Goal: Task Accomplishment & Management: Manage account settings

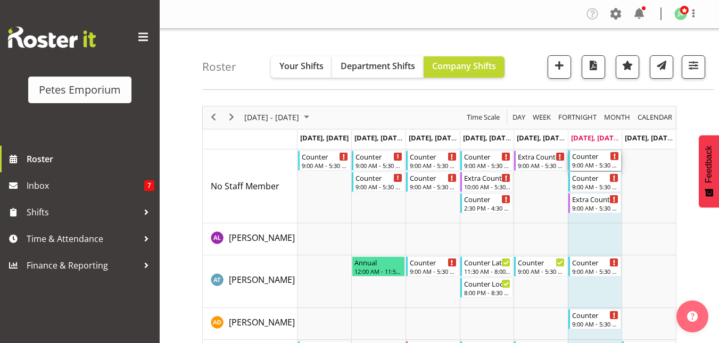
click at [600, 161] on div "9:00 AM - 5:30 PM" at bounding box center [595, 165] width 47 height 9
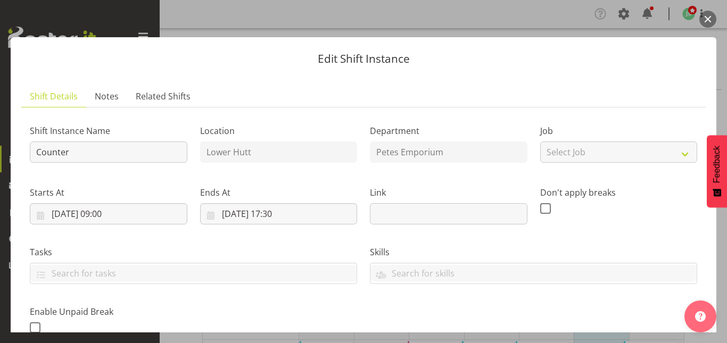
click at [709, 17] on button "button" at bounding box center [708, 19] width 17 height 17
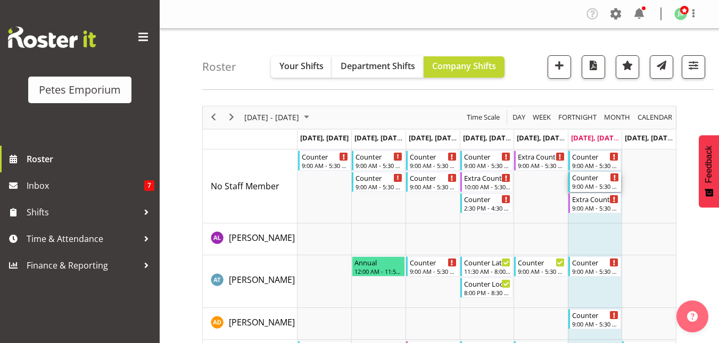
click at [594, 185] on div "9:00 AM - 5:30 PM" at bounding box center [595, 186] width 47 height 9
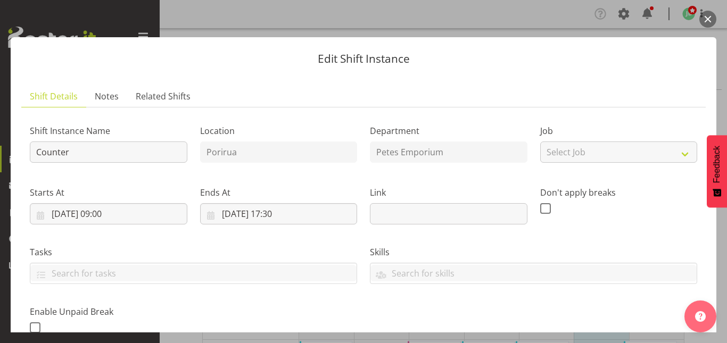
click at [709, 22] on button "button" at bounding box center [708, 19] width 17 height 17
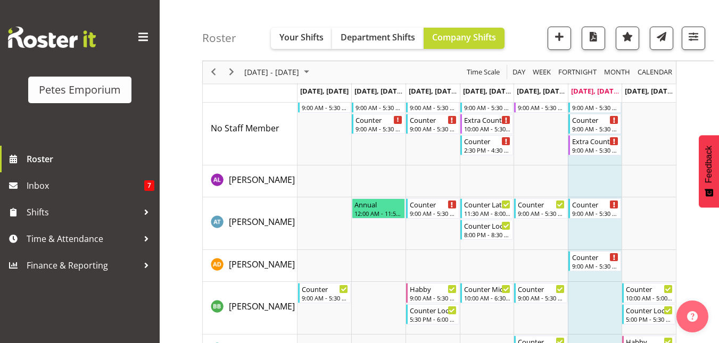
scroll to position [43, 0]
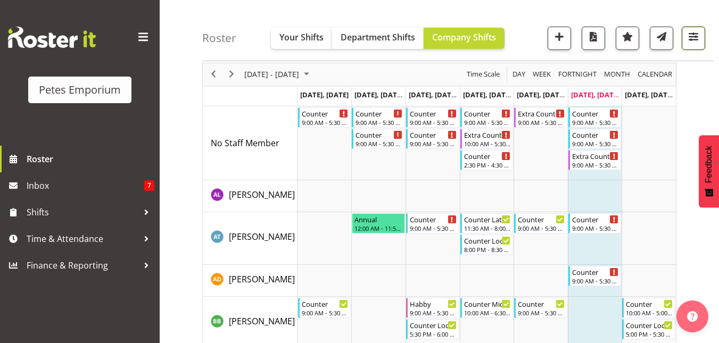
click at [695, 34] on span "button" at bounding box center [694, 37] width 14 height 14
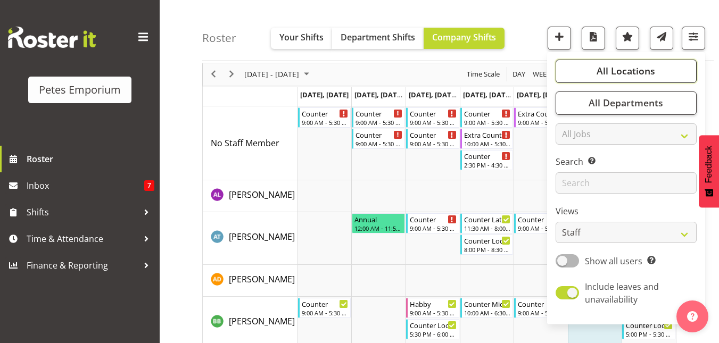
click at [614, 65] on span "All Locations" at bounding box center [626, 71] width 59 height 13
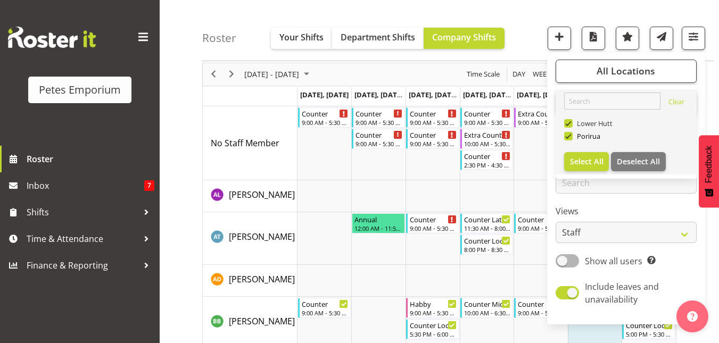
click at [568, 124] on span at bounding box center [568, 123] width 9 height 9
click at [568, 124] on input "Lower Hutt" at bounding box center [567, 123] width 7 height 7
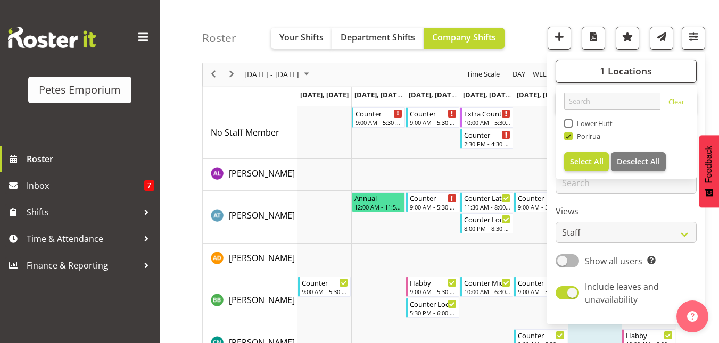
click at [521, 14] on div "Roster Your Shifts Department Shifts Company Shifts 1 Locations Clear Lower Hut…" at bounding box center [458, 30] width 512 height 61
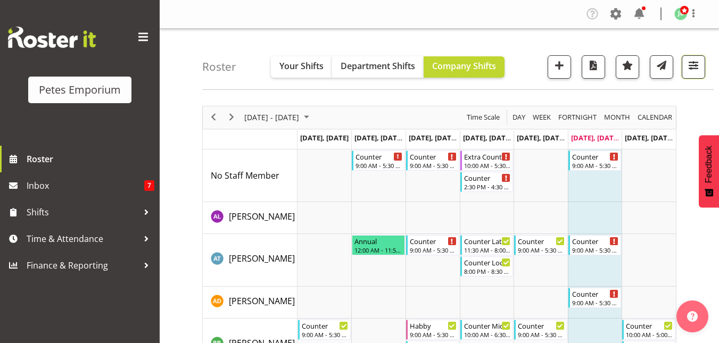
click at [694, 61] on span "button" at bounding box center [694, 66] width 14 height 14
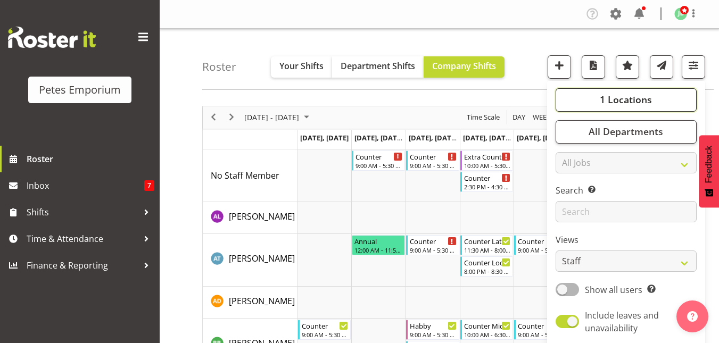
click at [634, 99] on span "1 Locations" at bounding box center [626, 99] width 52 height 13
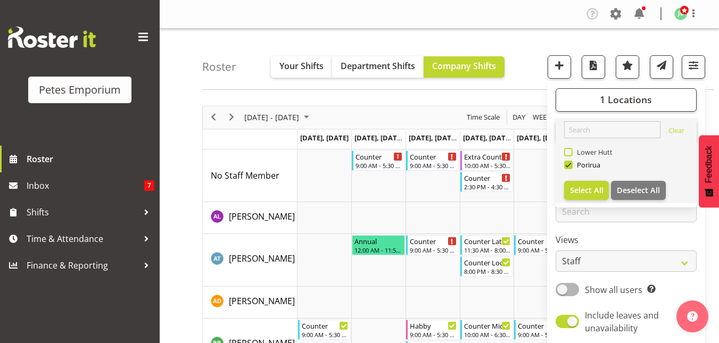
click at [570, 150] on span at bounding box center [568, 152] width 9 height 9
click at [570, 150] on input "Lower Hutt" at bounding box center [567, 152] width 7 height 7
checkbox input "true"
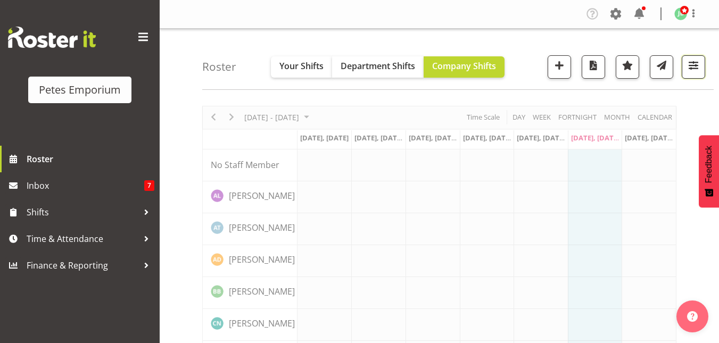
click at [694, 61] on span "button" at bounding box center [694, 66] width 14 height 14
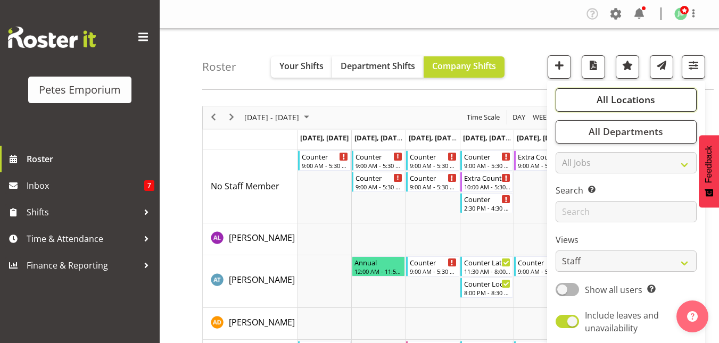
click at [617, 96] on span "All Locations" at bounding box center [626, 99] width 59 height 13
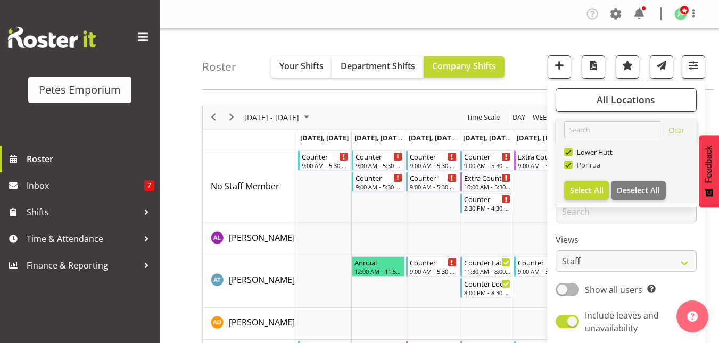
click at [568, 163] on span at bounding box center [568, 165] width 9 height 9
click at [568, 163] on input "Porirua" at bounding box center [567, 164] width 7 height 7
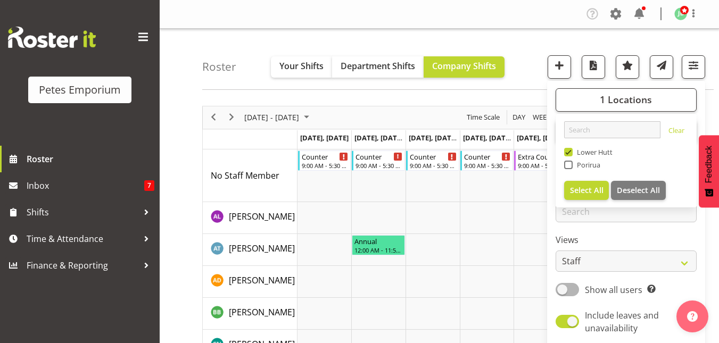
click at [529, 59] on div "Roster Your Shifts Department Shifts Company Shifts 1 Locations Clear Lower Hut…" at bounding box center [458, 59] width 512 height 61
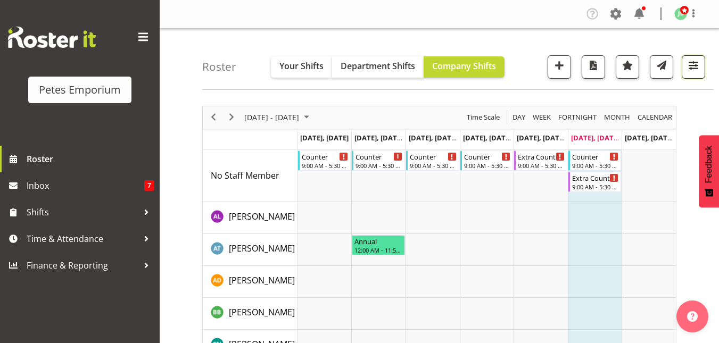
click at [695, 59] on span "button" at bounding box center [694, 66] width 14 height 14
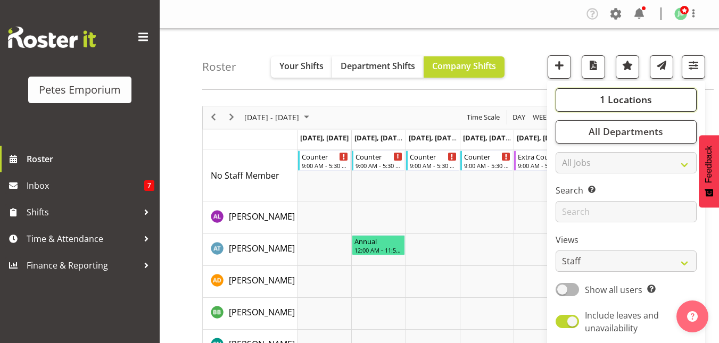
click at [601, 96] on button "1 Locations" at bounding box center [626, 99] width 141 height 23
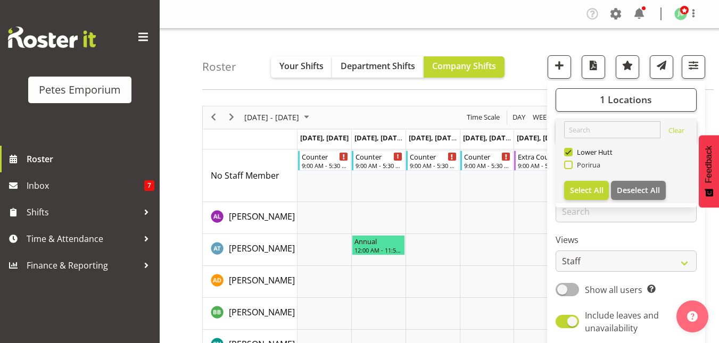
click at [574, 168] on span "Porirua" at bounding box center [587, 165] width 28 height 9
click at [571, 168] on input "Porirua" at bounding box center [567, 164] width 7 height 7
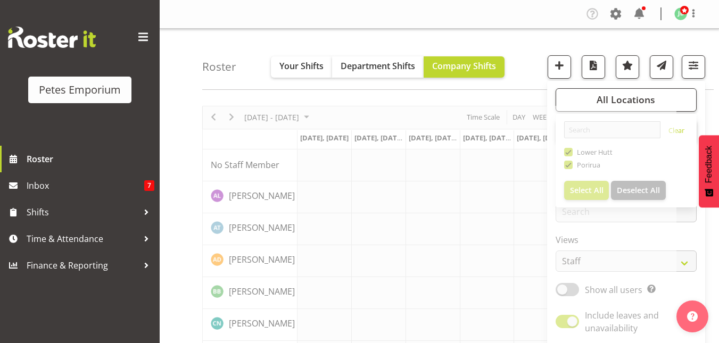
click at [533, 48] on div "Roster Your Shifts Department Shifts Company Shifts All Locations Clear Lower H…" at bounding box center [458, 59] width 512 height 61
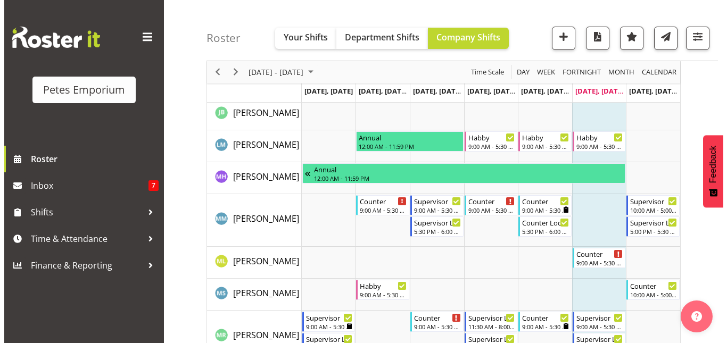
scroll to position [761, 0]
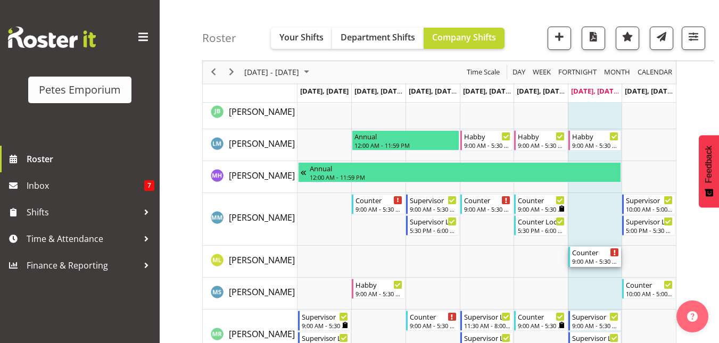
click at [600, 255] on div "Counter" at bounding box center [595, 252] width 47 height 11
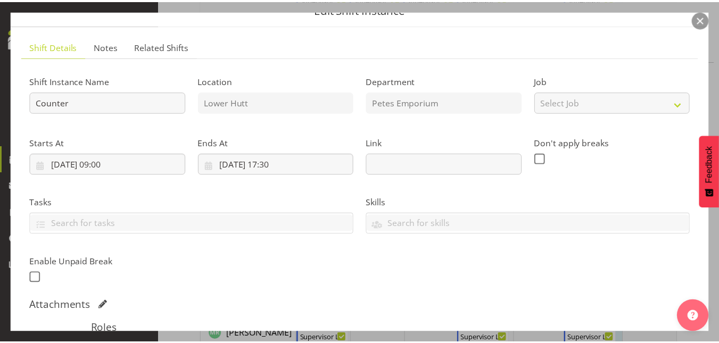
scroll to position [0, 0]
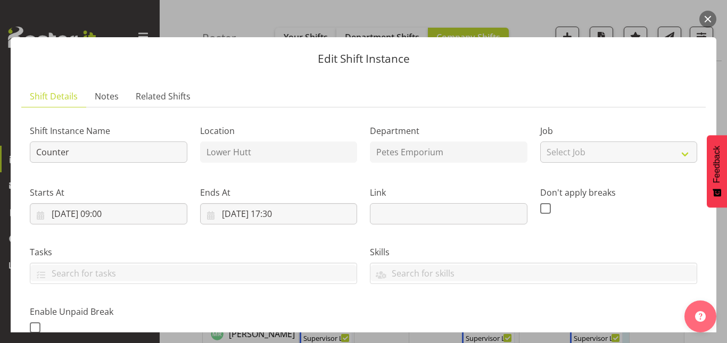
click at [707, 20] on button "button" at bounding box center [708, 19] width 17 height 17
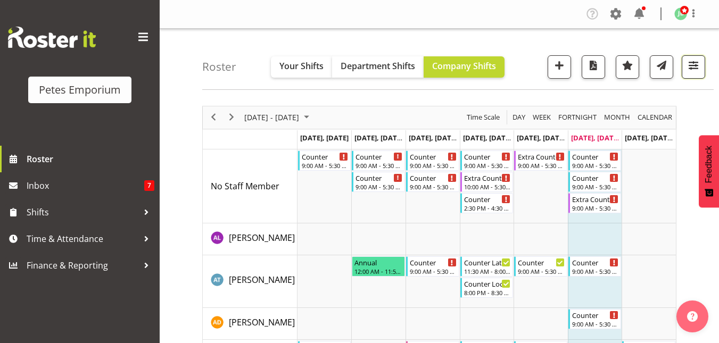
click at [691, 67] on span "button" at bounding box center [694, 66] width 14 height 14
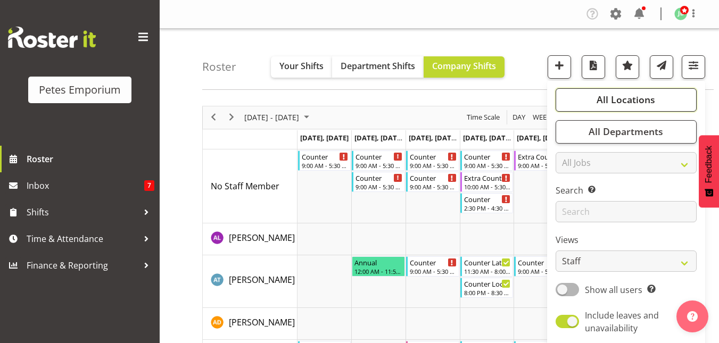
click at [621, 95] on span "All Locations" at bounding box center [626, 99] width 59 height 13
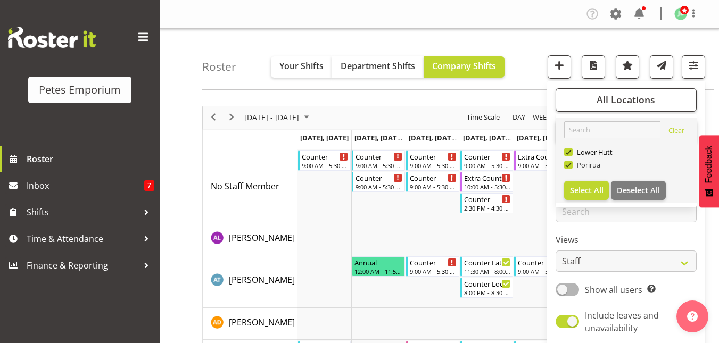
click at [571, 161] on span at bounding box center [568, 165] width 9 height 9
click at [571, 161] on input "Porirua" at bounding box center [567, 164] width 7 height 7
checkbox input "false"
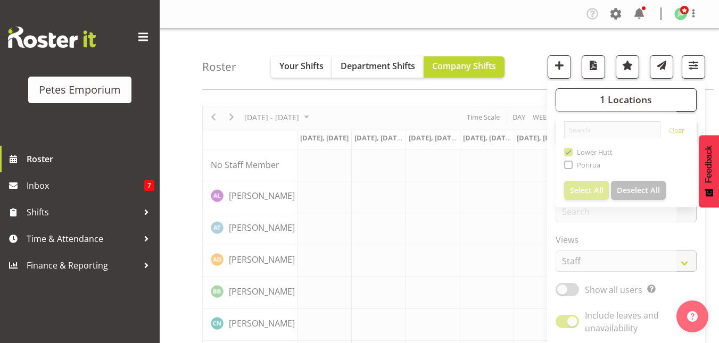
click at [532, 33] on div "Roster Your Shifts Department Shifts Company Shifts 1 Locations Clear Lower Hut…" at bounding box center [458, 59] width 512 height 61
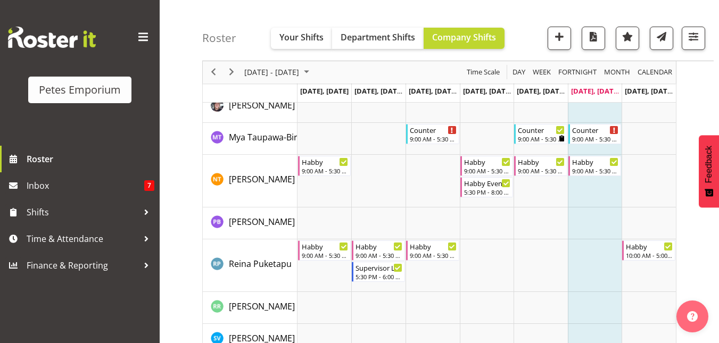
scroll to position [913, 0]
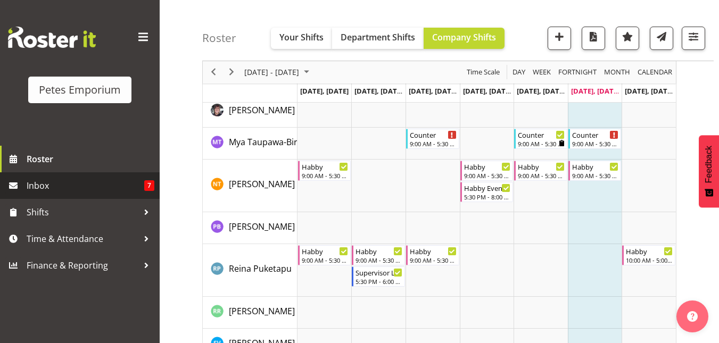
click at [38, 187] on span "Inbox" at bounding box center [86, 186] width 118 height 16
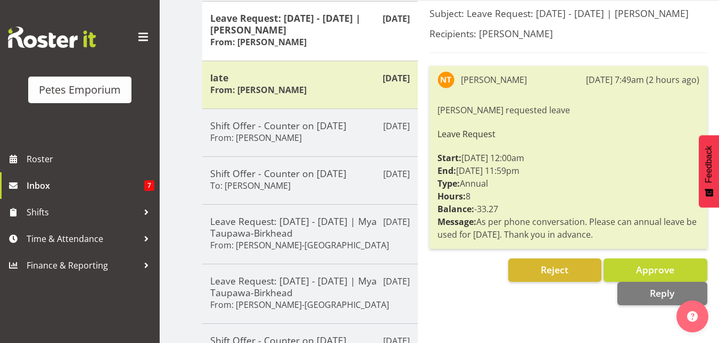
scroll to position [144, 0]
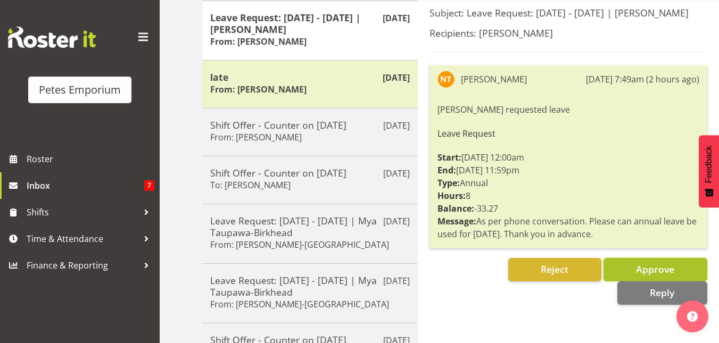
click at [648, 267] on span "Approve" at bounding box center [655, 269] width 38 height 13
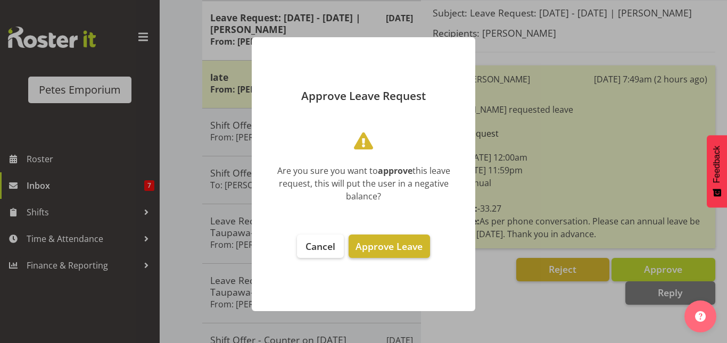
click at [380, 248] on span "Approve Leave" at bounding box center [389, 246] width 67 height 13
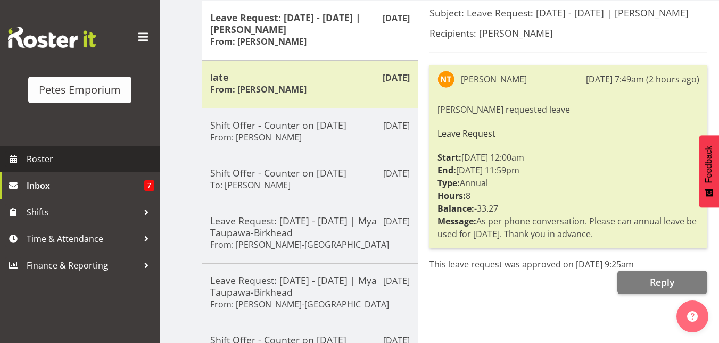
click at [51, 158] on span "Roster" at bounding box center [91, 159] width 128 height 16
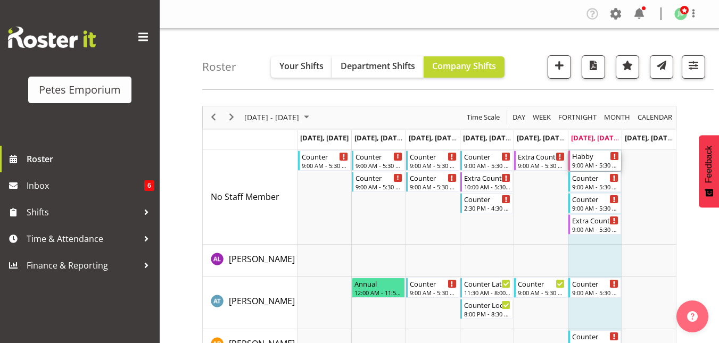
click at [592, 157] on div "Habby" at bounding box center [595, 156] width 47 height 11
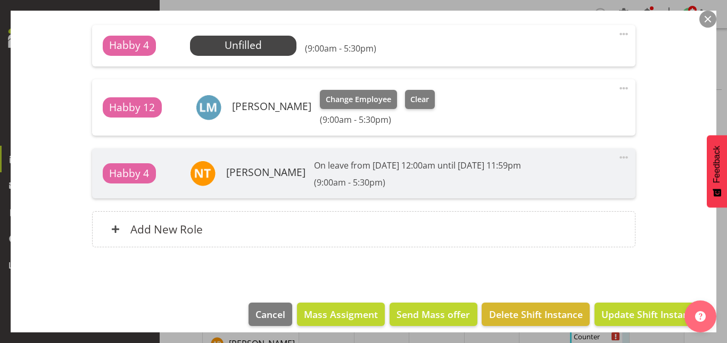
scroll to position [374, 0]
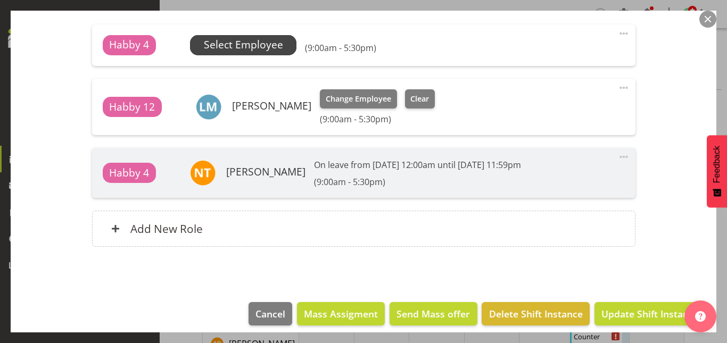
click at [256, 50] on span "Select Employee" at bounding box center [243, 44] width 79 height 15
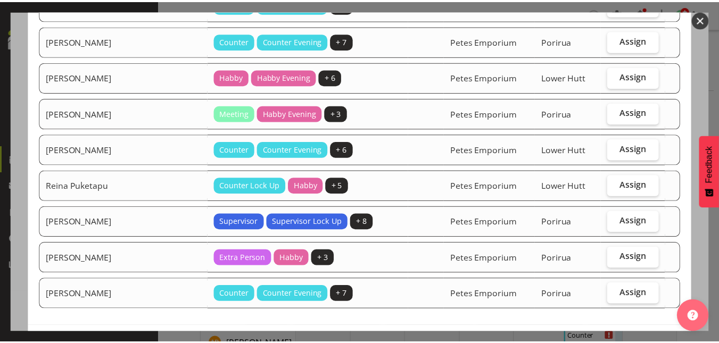
scroll to position [200, 0]
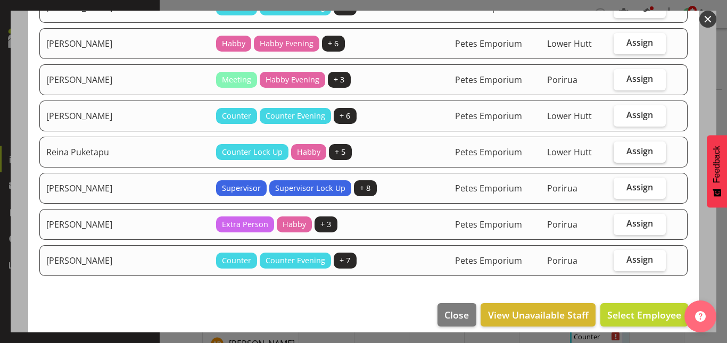
click at [627, 149] on span "Assign" at bounding box center [640, 151] width 27 height 11
click at [621, 149] on input "Assign" at bounding box center [617, 151] width 7 height 7
checkbox input "true"
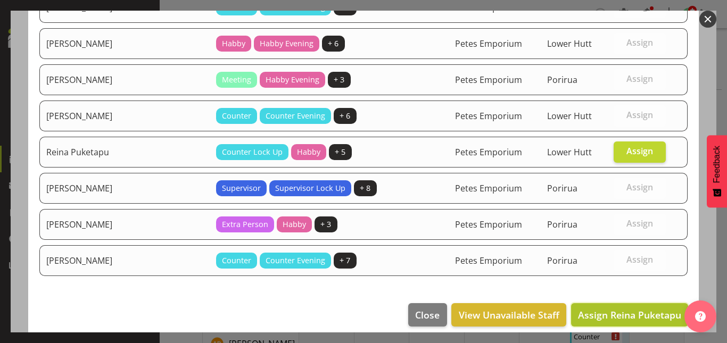
click at [610, 317] on span "Assign Reina Puketapu" at bounding box center [629, 315] width 103 height 13
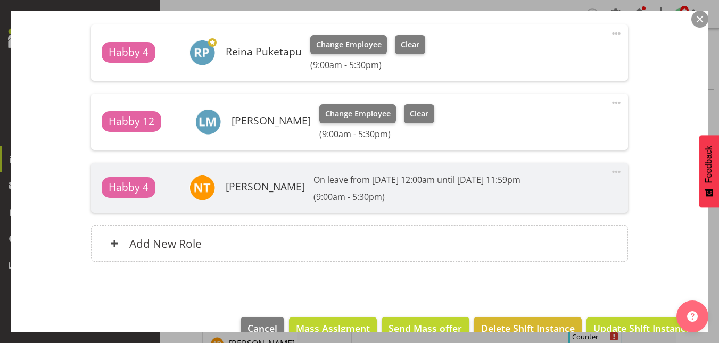
scroll to position [398, 0]
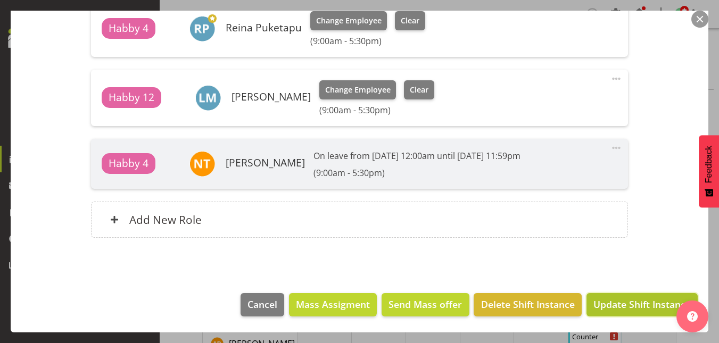
click at [636, 309] on span "Update Shift Instance" at bounding box center [642, 305] width 97 height 14
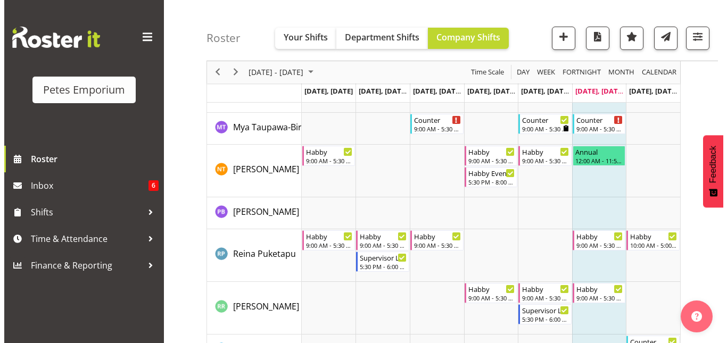
scroll to position [1117, 0]
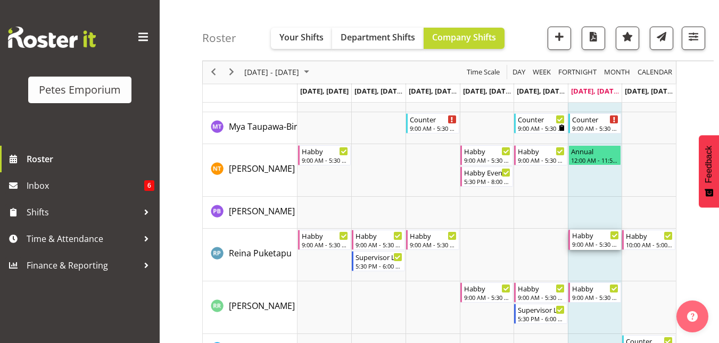
click at [593, 241] on div "Habby 9:00 AM - 5:30 PM" at bounding box center [595, 240] width 47 height 20
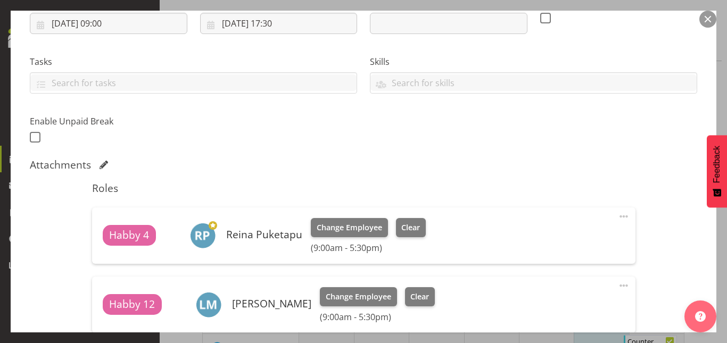
scroll to position [194, 0]
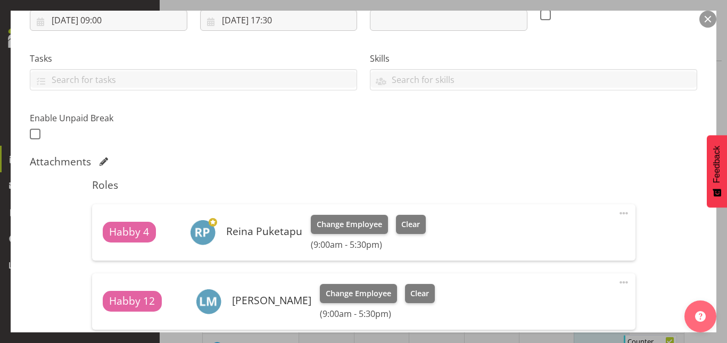
click at [620, 213] on span at bounding box center [624, 213] width 13 height 13
click at [551, 241] on link "Edit" at bounding box center [579, 236] width 102 height 19
select select "8"
select select "2025"
select select "9"
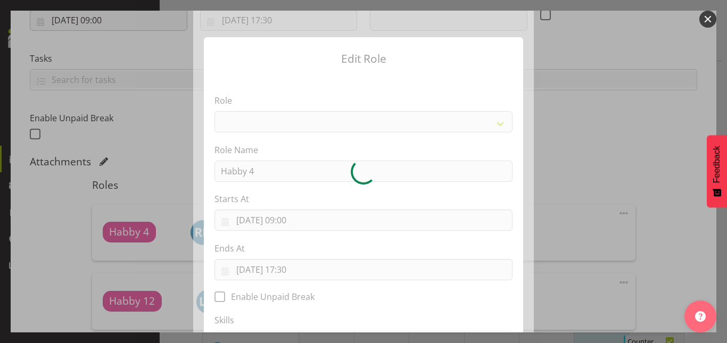
select select "155"
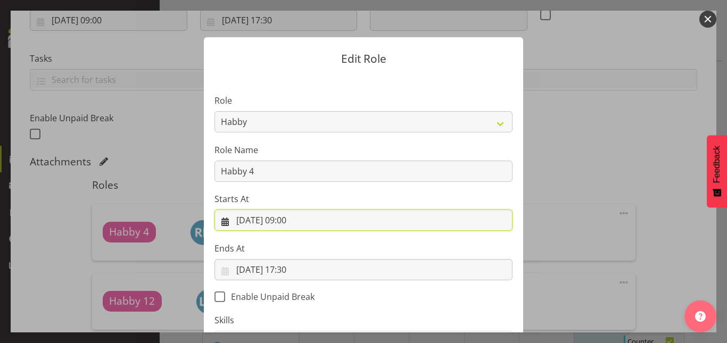
click at [313, 224] on input "20/09/2025, 09:00" at bounding box center [364, 220] width 298 height 21
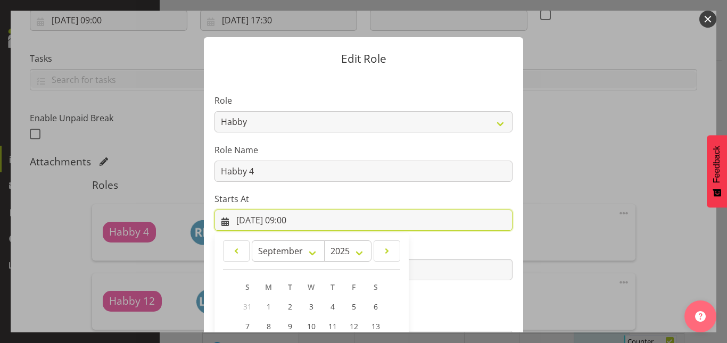
scroll to position [142, 0]
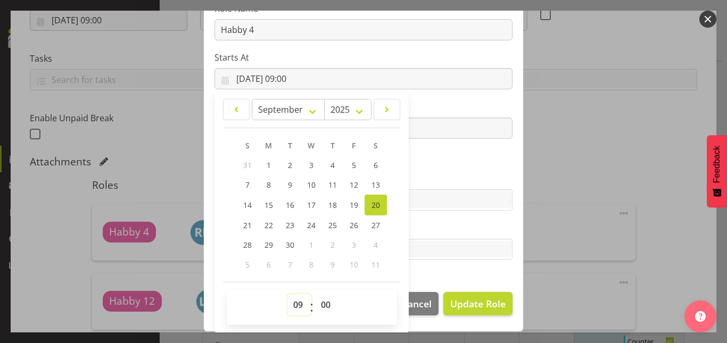
click at [294, 310] on select "00 01 02 03 04 05 06 07 08 09 10 11 12 13 14 15 16 17 18 19 20 21 22 23" at bounding box center [300, 304] width 24 height 21
select select "10"
click at [288, 294] on select "00 01 02 03 04 05 06 07 08 09 10 11 12 13 14 15 16 17 18 19 20 21 22 23" at bounding box center [300, 304] width 24 height 21
type input "20/09/2025, 10:00"
click at [319, 305] on select "00 01 02 03 04 05 06 07 08 09 10 11 12 13 14 15 16 17 18 19 20 21 22 23 24 25 2…" at bounding box center [327, 304] width 24 height 21
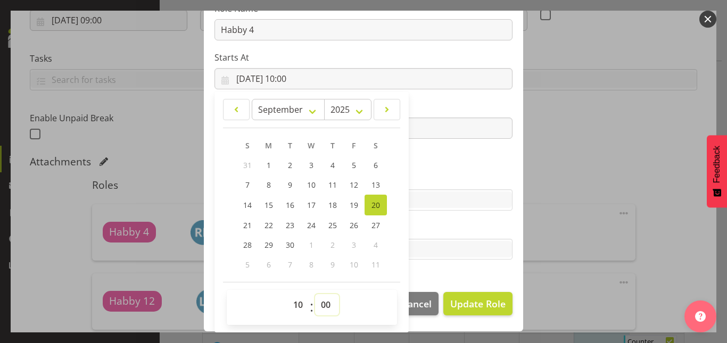
select select "30"
click at [315, 294] on select "00 01 02 03 04 05 06 07 08 09 10 11 12 13 14 15 16 17 18 19 20 21 22 23 24 25 2…" at bounding box center [327, 304] width 24 height 21
type input "20/09/2025, 10:30"
click at [457, 162] on section "Role Counter Counter Evening Counter Late Shift Counter Lock Up Counter Mid Shi…" at bounding box center [363, 107] width 319 height 348
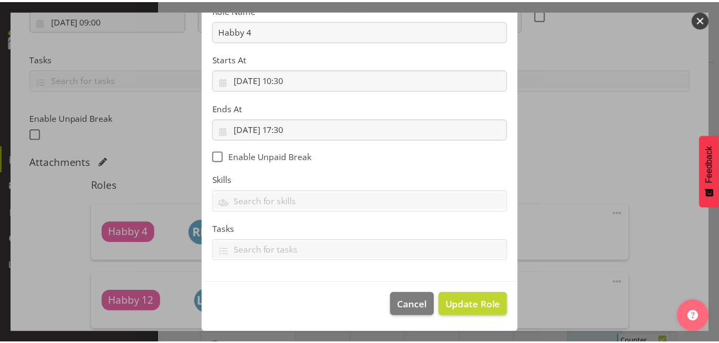
scroll to position [141, 0]
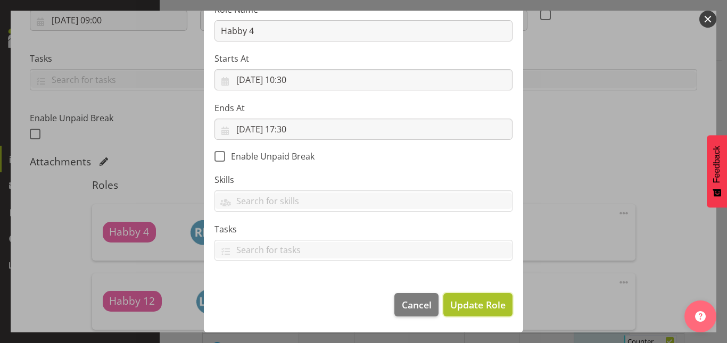
click at [476, 309] on span "Update Role" at bounding box center [477, 305] width 55 height 14
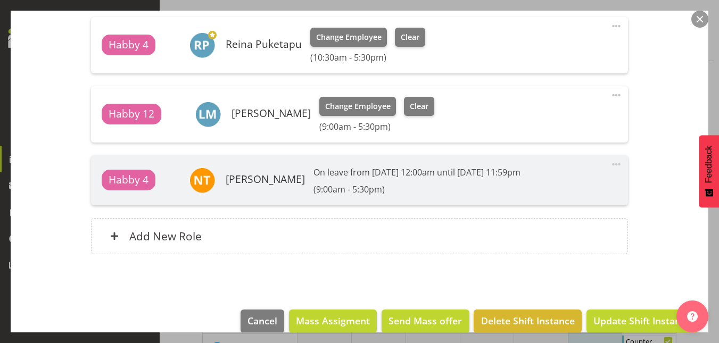
scroll to position [398, 0]
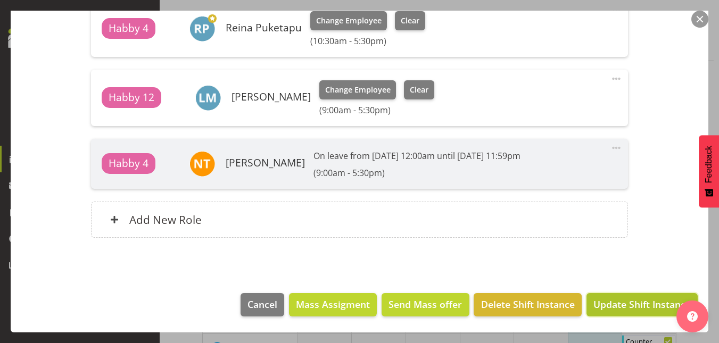
click at [619, 308] on span "Update Shift Instance" at bounding box center [642, 305] width 97 height 14
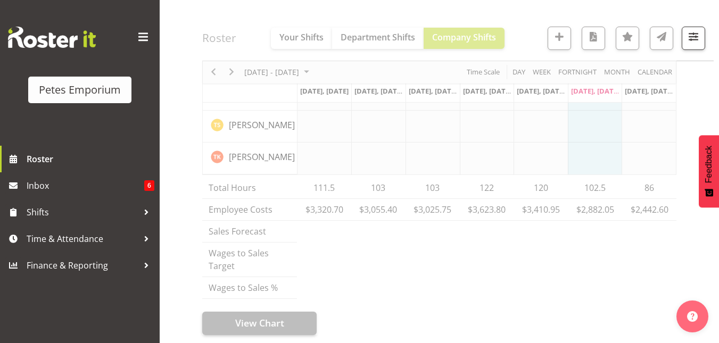
scroll to position [1363, 0]
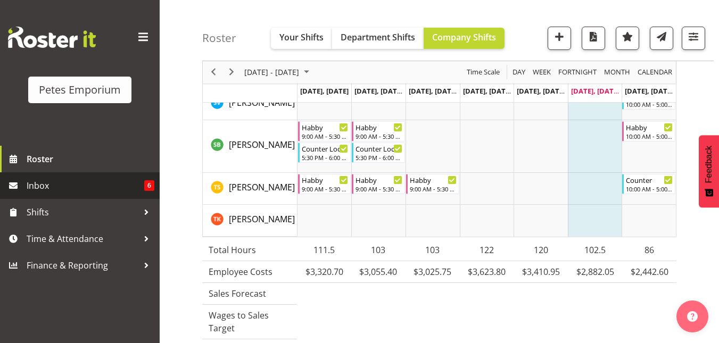
click at [35, 187] on span "Inbox" at bounding box center [86, 186] width 118 height 16
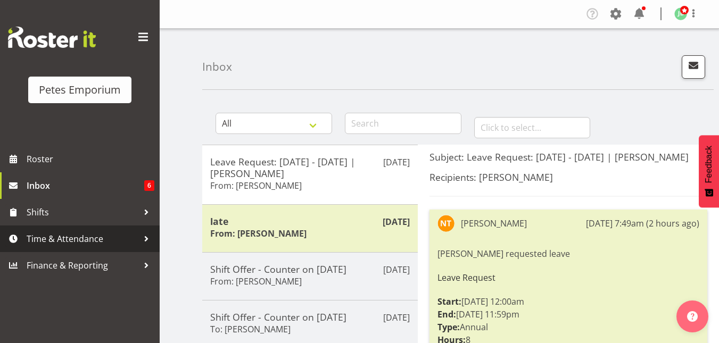
click at [58, 241] on span "Time & Attendance" at bounding box center [83, 239] width 112 height 16
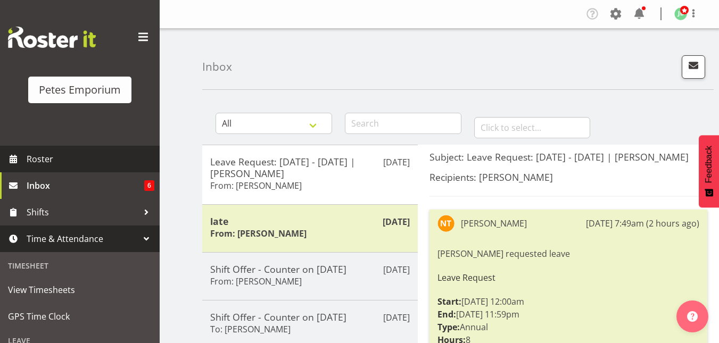
click at [44, 154] on span "Roster" at bounding box center [91, 159] width 128 height 16
